Goal: Task Accomplishment & Management: Use online tool/utility

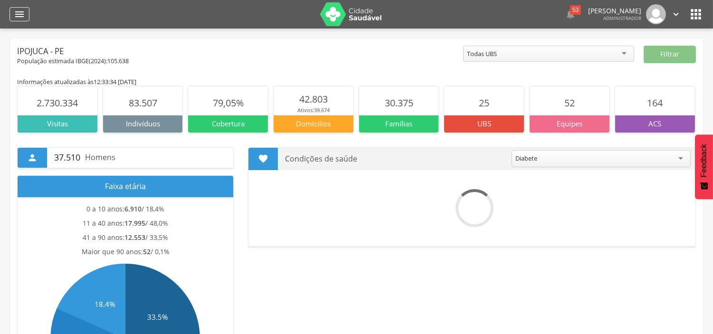
click at [18, 14] on icon "" at bounding box center [19, 14] width 11 height 11
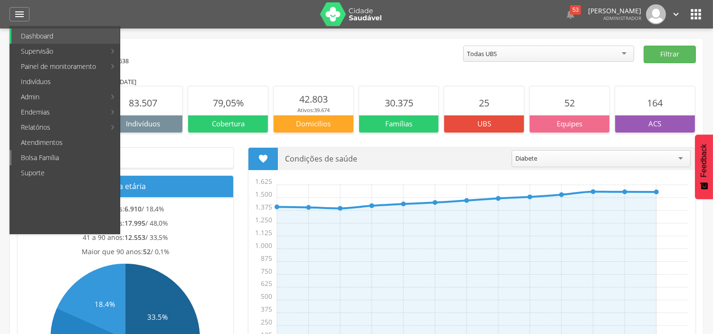
click at [48, 154] on link "Bolsa Família" at bounding box center [65, 157] width 108 height 15
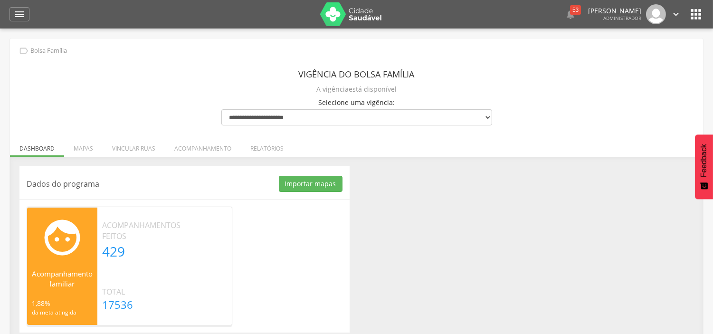
click at [179, 151] on li "Acompanhamento" at bounding box center [203, 146] width 76 height 22
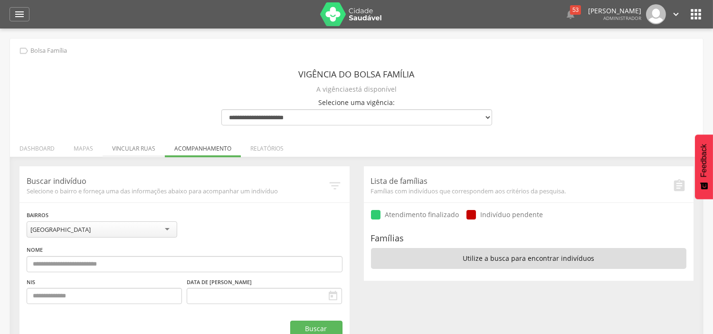
click at [136, 144] on li "Vincular ruas" at bounding box center [134, 146] width 62 height 22
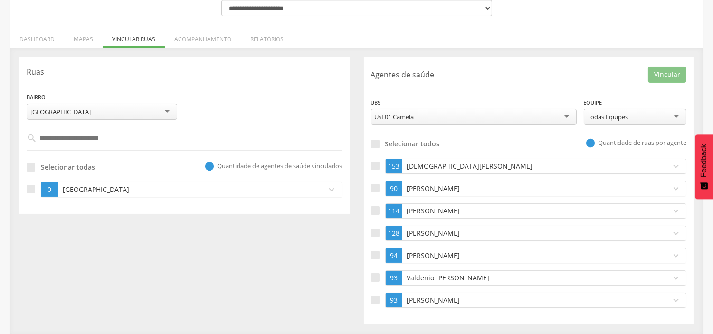
scroll to position [110, 0]
click at [432, 163] on p "[DEMOGRAPHIC_DATA][PERSON_NAME]" at bounding box center [534, 166] width 259 height 10
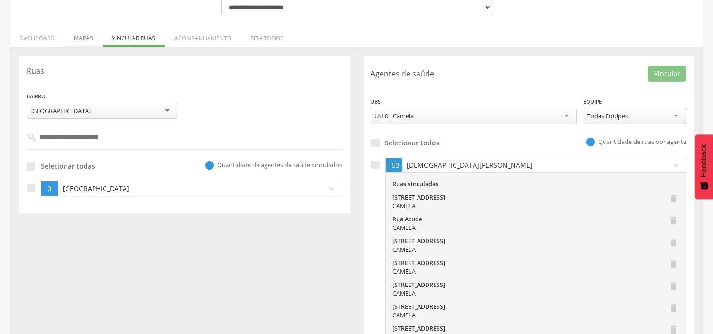
click at [77, 36] on li "Mapas" at bounding box center [83, 36] width 38 height 22
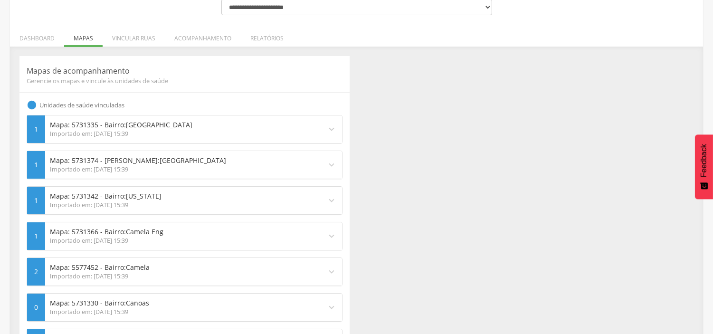
click at [333, 132] on icon "expand_more" at bounding box center [332, 129] width 10 height 10
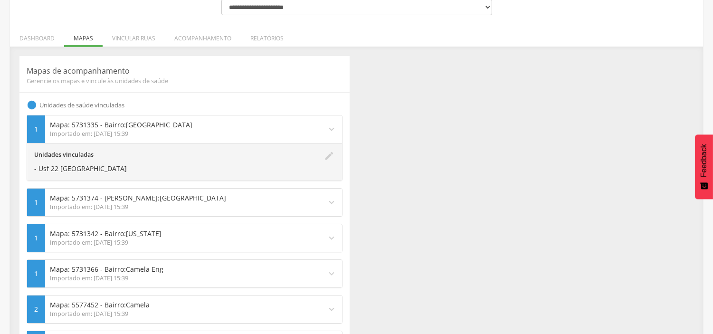
click at [330, 157] on icon "edit" at bounding box center [330, 162] width 10 height 23
type input "**********"
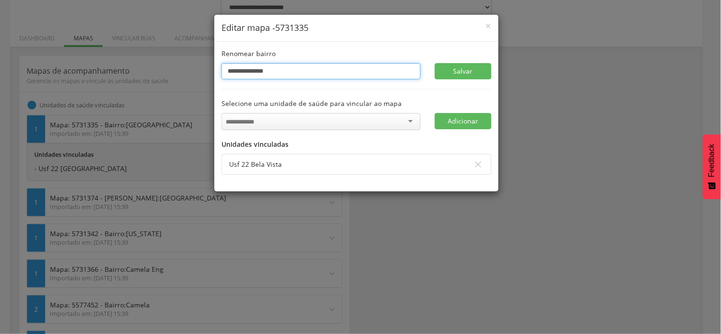
click at [284, 67] on input "**********" at bounding box center [320, 71] width 199 height 16
click at [488, 24] on span "×" at bounding box center [489, 25] width 6 height 13
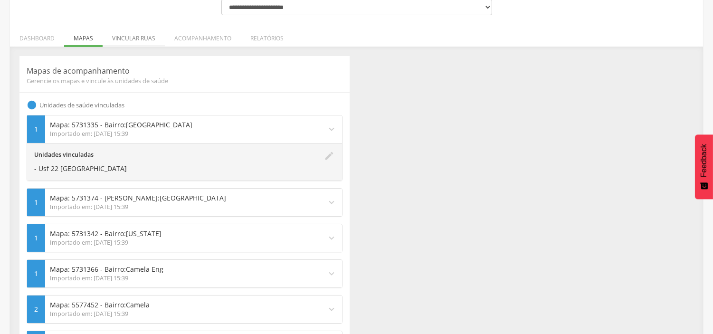
click at [145, 40] on li "Vincular ruas" at bounding box center [134, 36] width 62 height 22
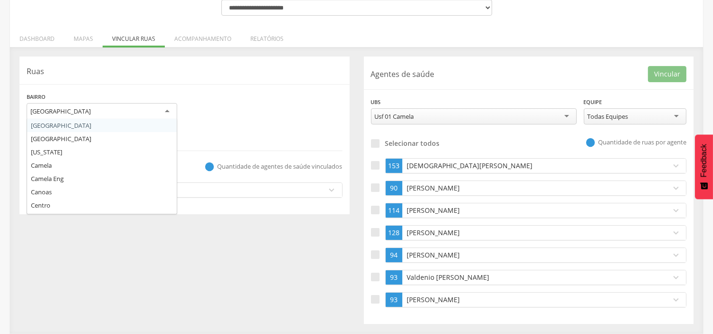
click at [96, 108] on div "[GEOGRAPHIC_DATA]" at bounding box center [102, 111] width 151 height 17
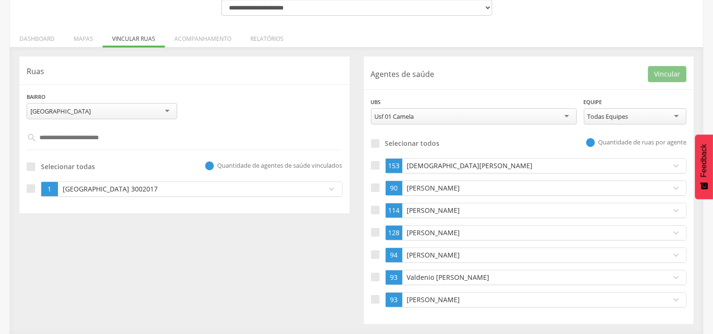
click at [81, 188] on p "[GEOGRAPHIC_DATA] 3002017" at bounding box center [189, 189] width 259 height 10
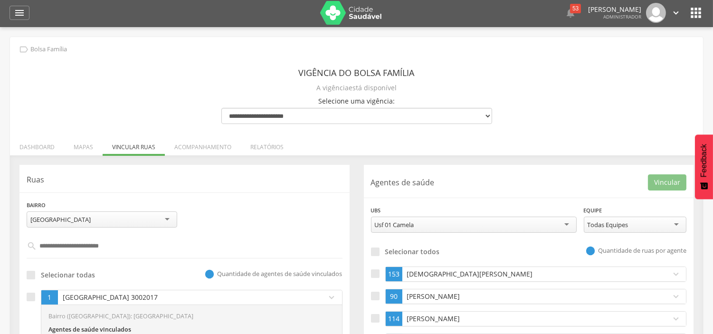
scroll to position [0, 0]
